Goal: Navigation & Orientation: Find specific page/section

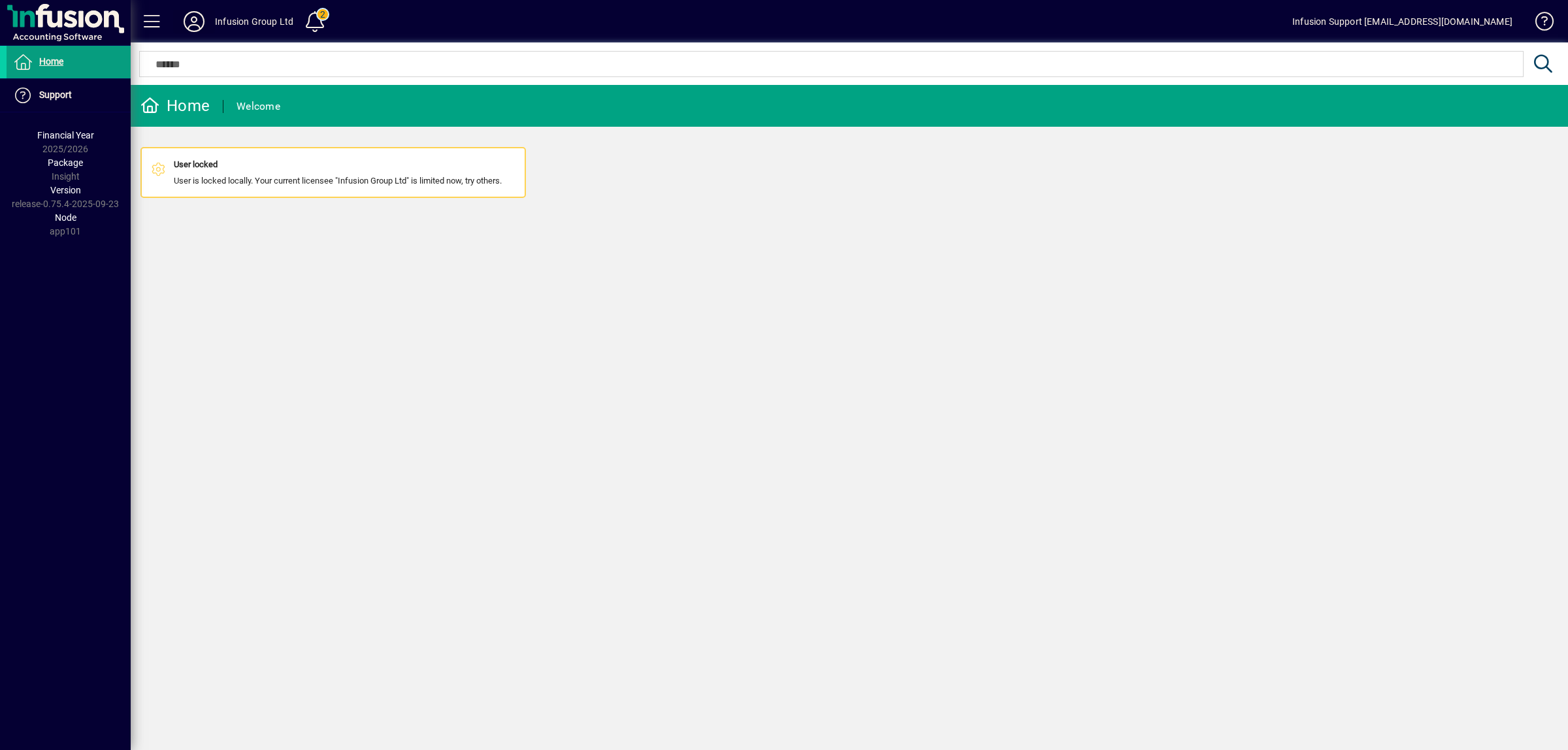
click at [203, 24] on icon at bounding box center [194, 21] width 26 height 21
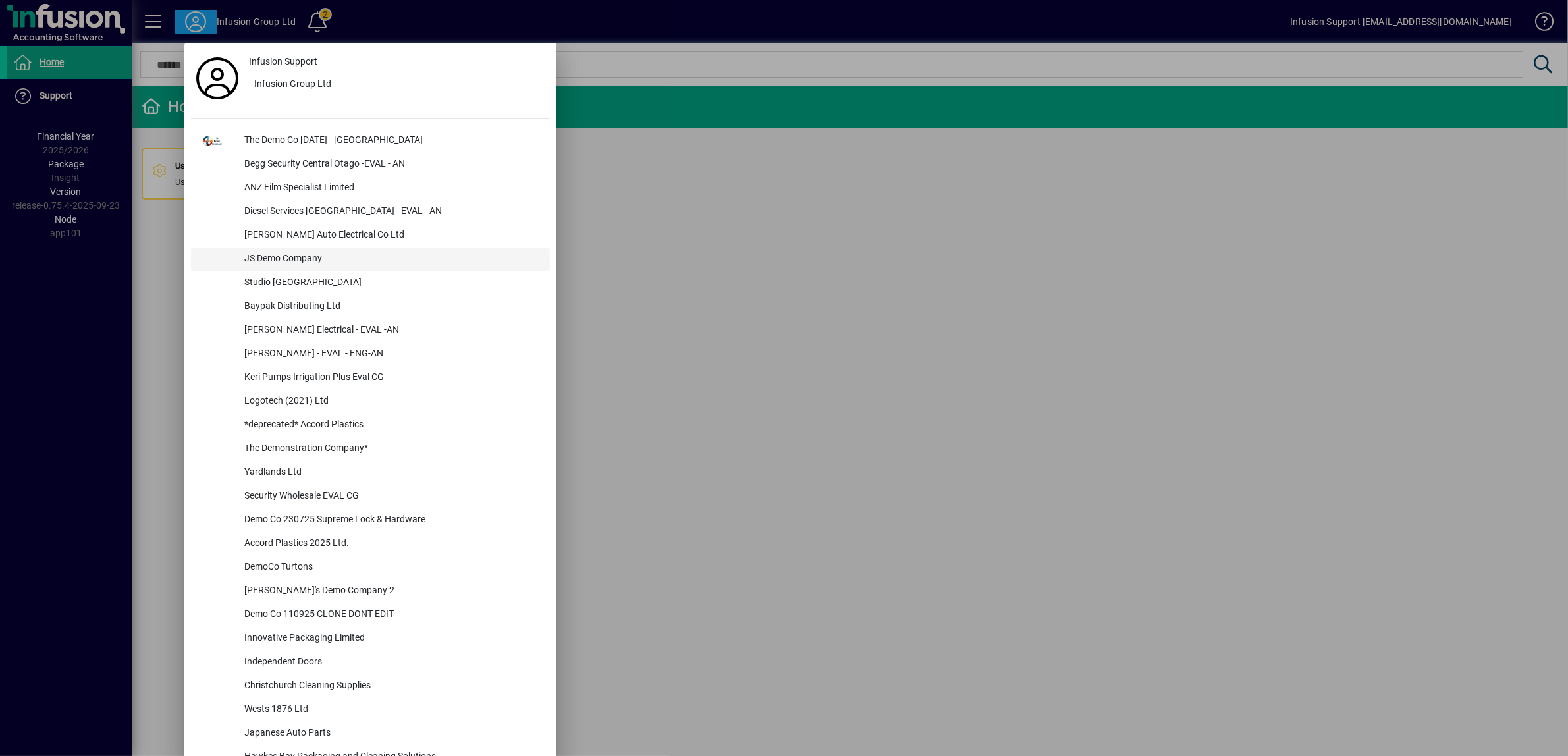
click at [284, 255] on div "JS Demo Company" at bounding box center [392, 259] width 316 height 24
